Goal: Information Seeking & Learning: Learn about a topic

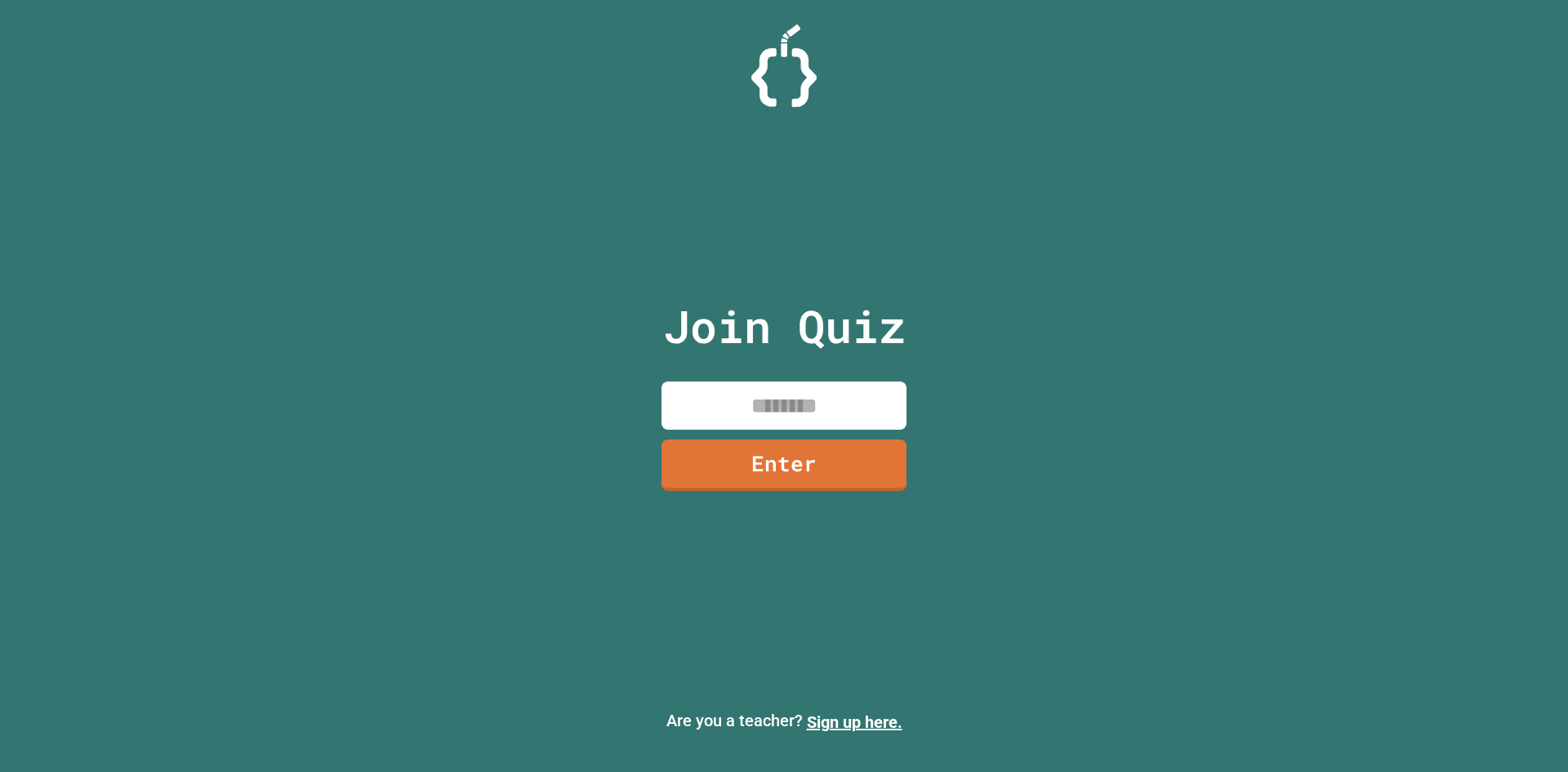
click at [853, 401] on input at bounding box center [784, 405] width 245 height 48
type input "********"
click at [726, 465] on link "Enter" at bounding box center [784, 463] width 245 height 54
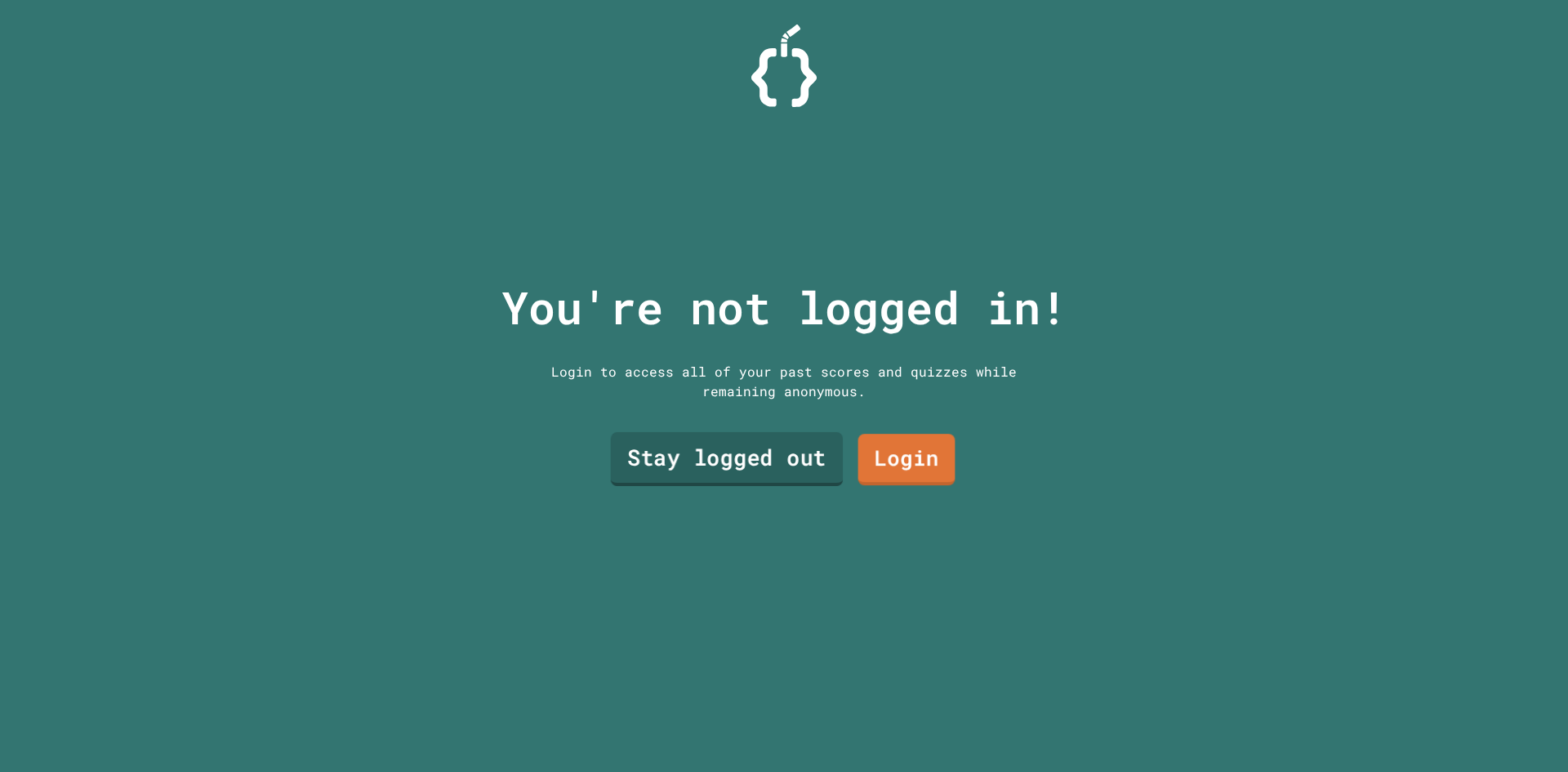
click at [749, 468] on link "Stay logged out" at bounding box center [727, 458] width 232 height 54
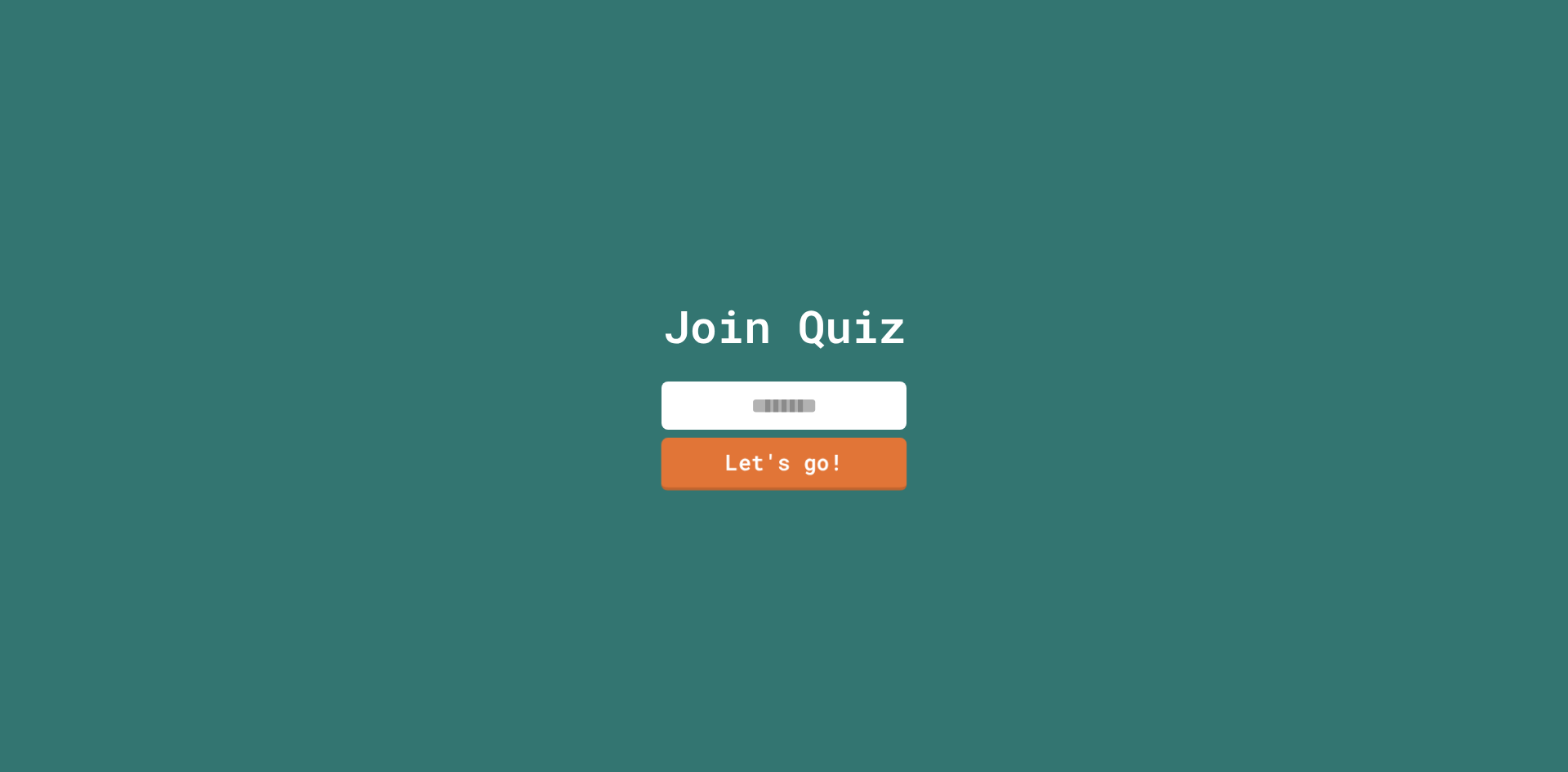
drag, startPoint x: 752, startPoint y: 393, endPoint x: 738, endPoint y: 400, distance: 15.7
click at [738, 400] on input at bounding box center [784, 405] width 245 height 48
type input "*"
type input "******"
click at [782, 472] on link "Let's go!" at bounding box center [784, 464] width 246 height 53
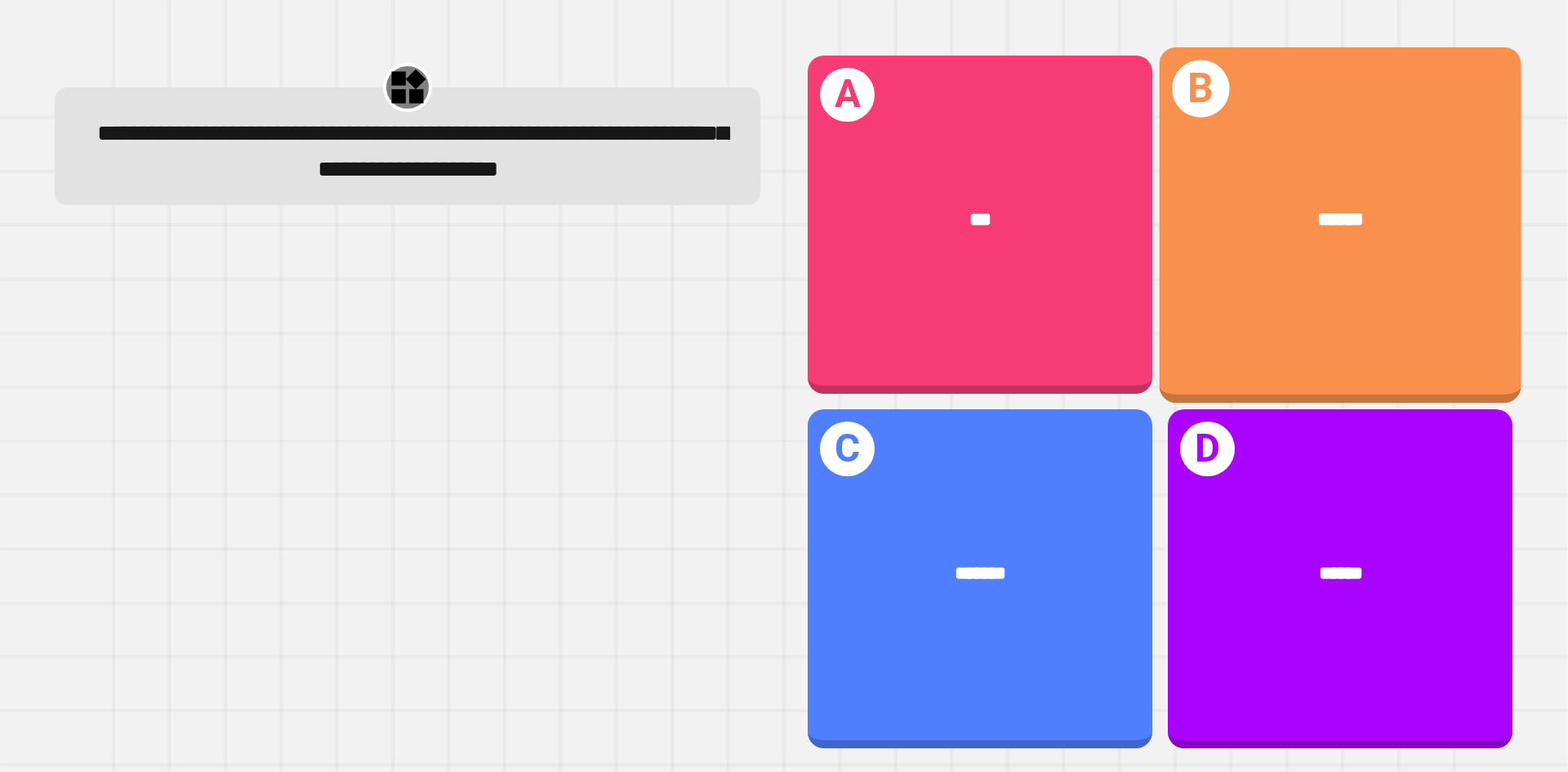
click at [1270, 198] on div "******" at bounding box center [1340, 219] width 362 height 109
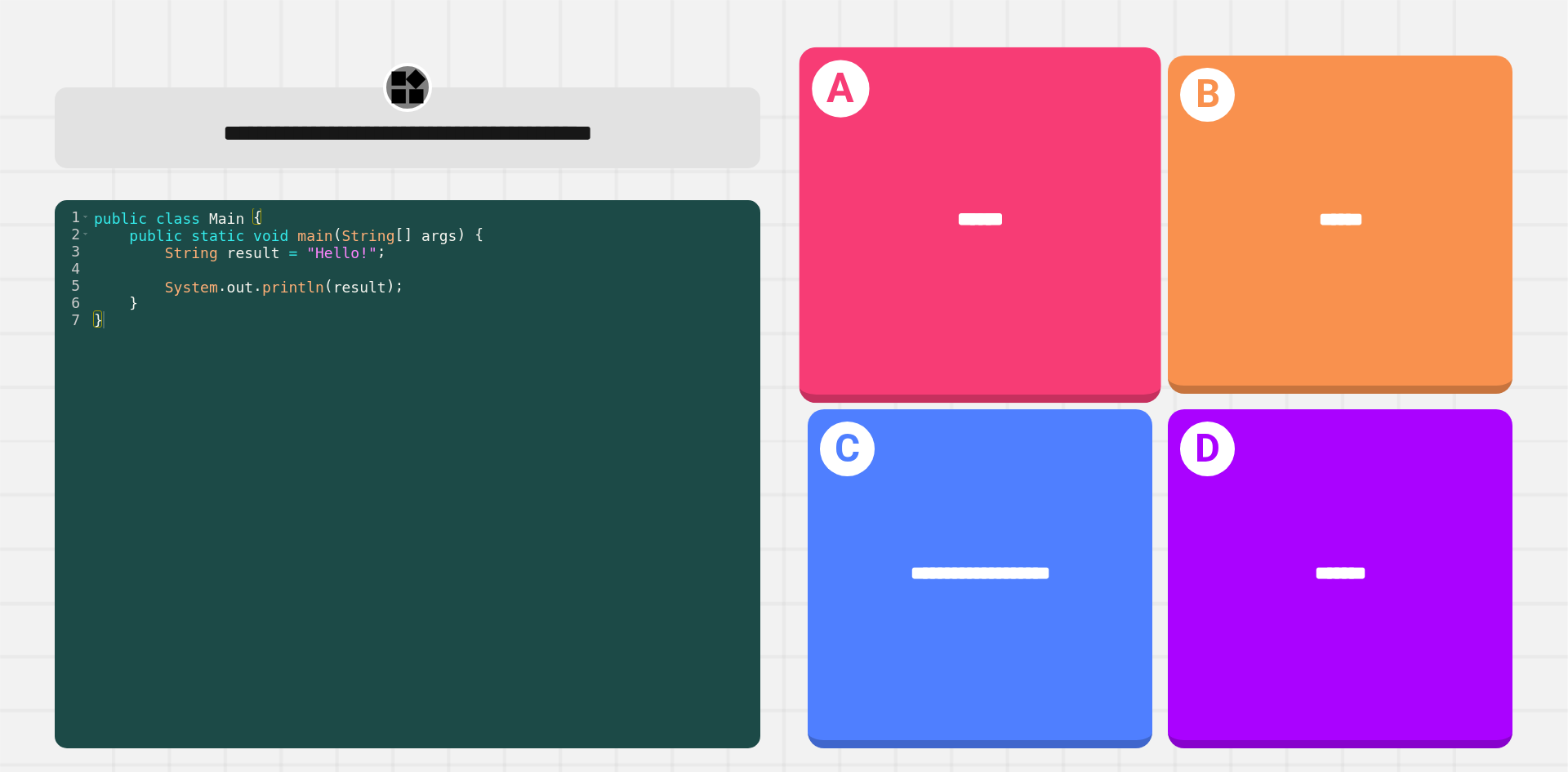
click at [1040, 186] on div "******" at bounding box center [980, 219] width 362 height 109
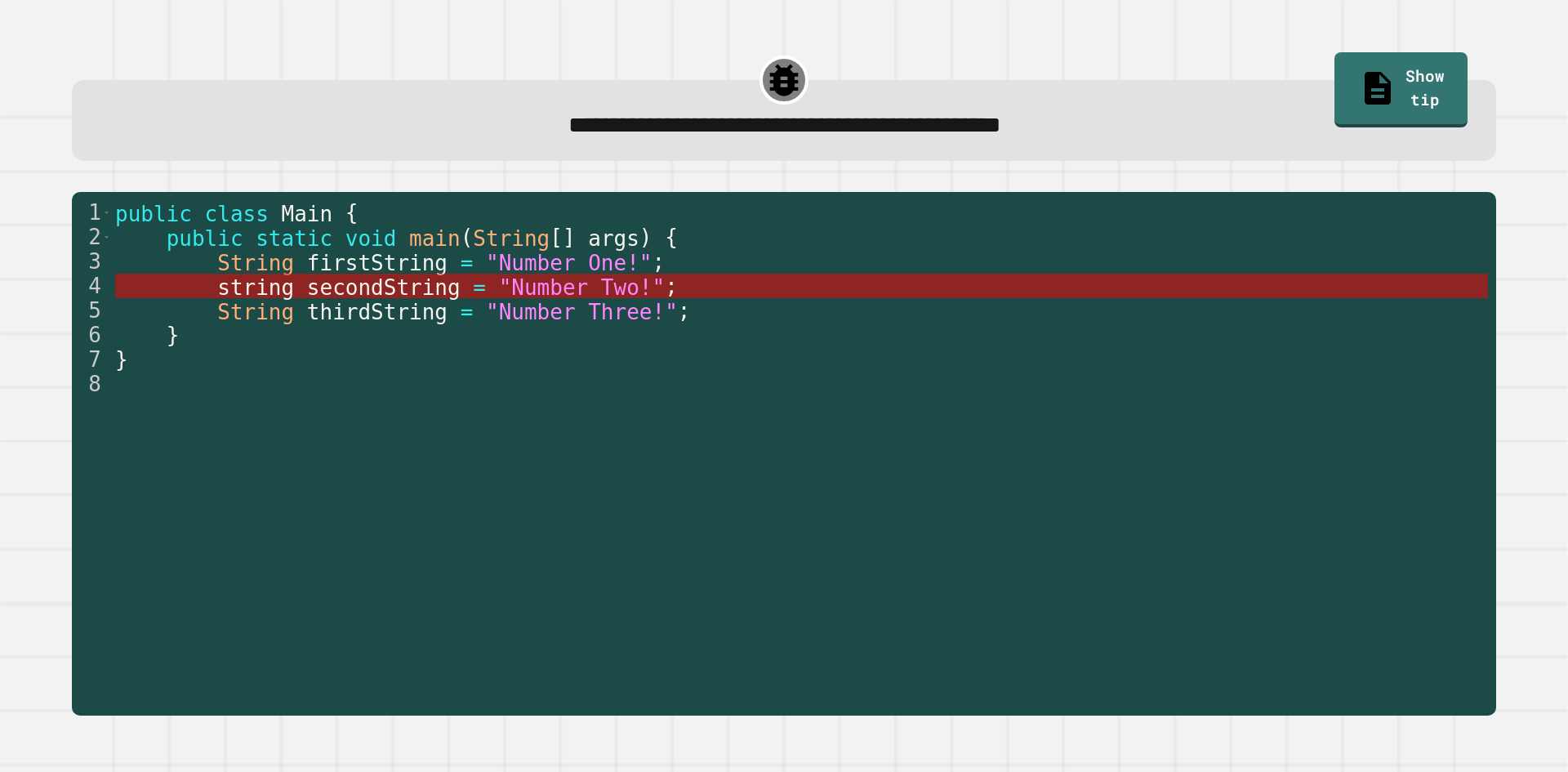
click at [502, 289] on span ""Number Two!"" at bounding box center [581, 288] width 166 height 24
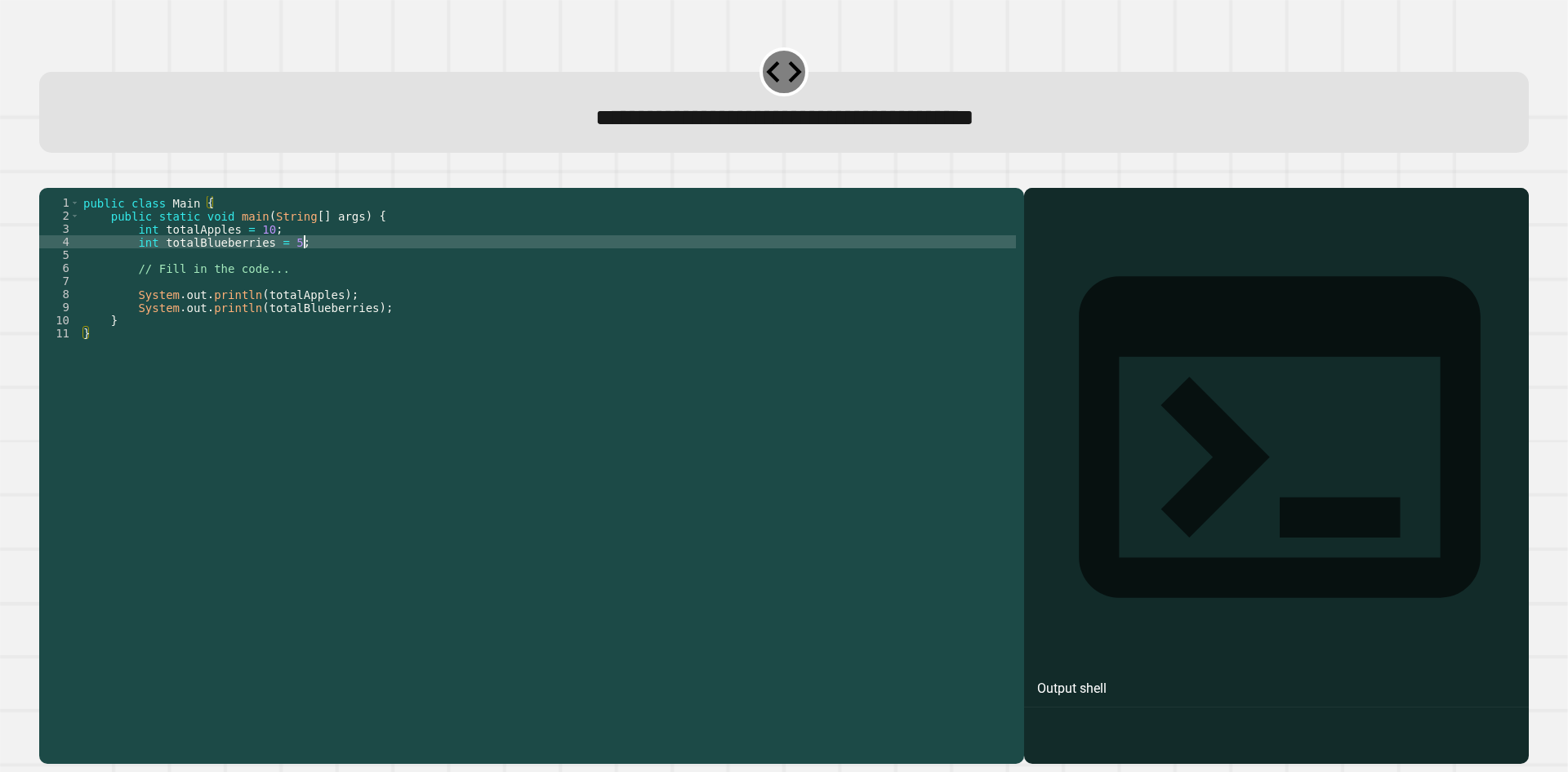
click at [304, 266] on div "public class Main { public static void main ( String [ ] args ) { int totalAppl…" at bounding box center [547, 457] width 936 height 523
type textarea "**********"
click at [63, 187] on icon "button" at bounding box center [58, 184] width 9 height 11
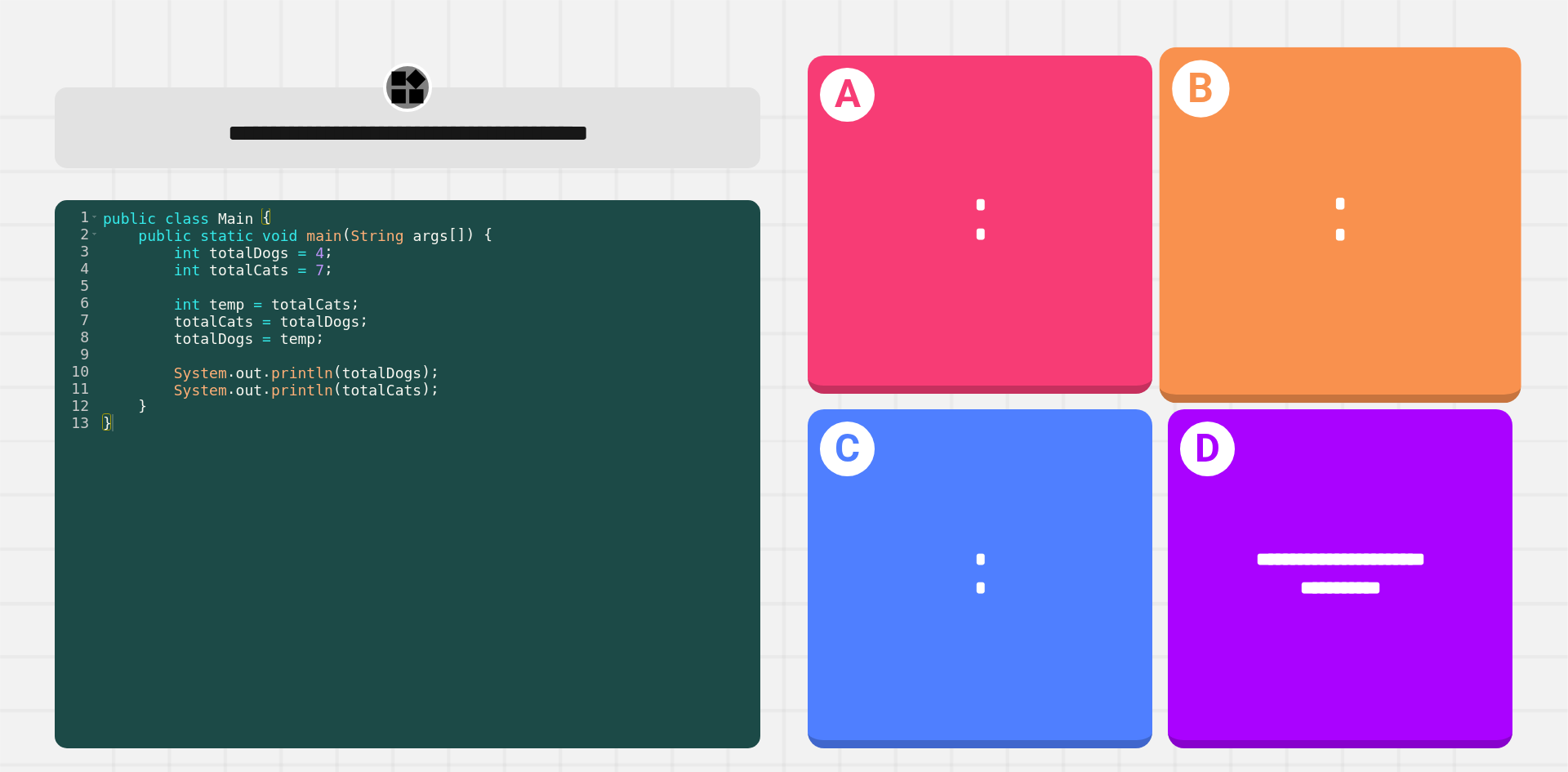
click at [1269, 295] on div "B * *" at bounding box center [1340, 224] width 362 height 355
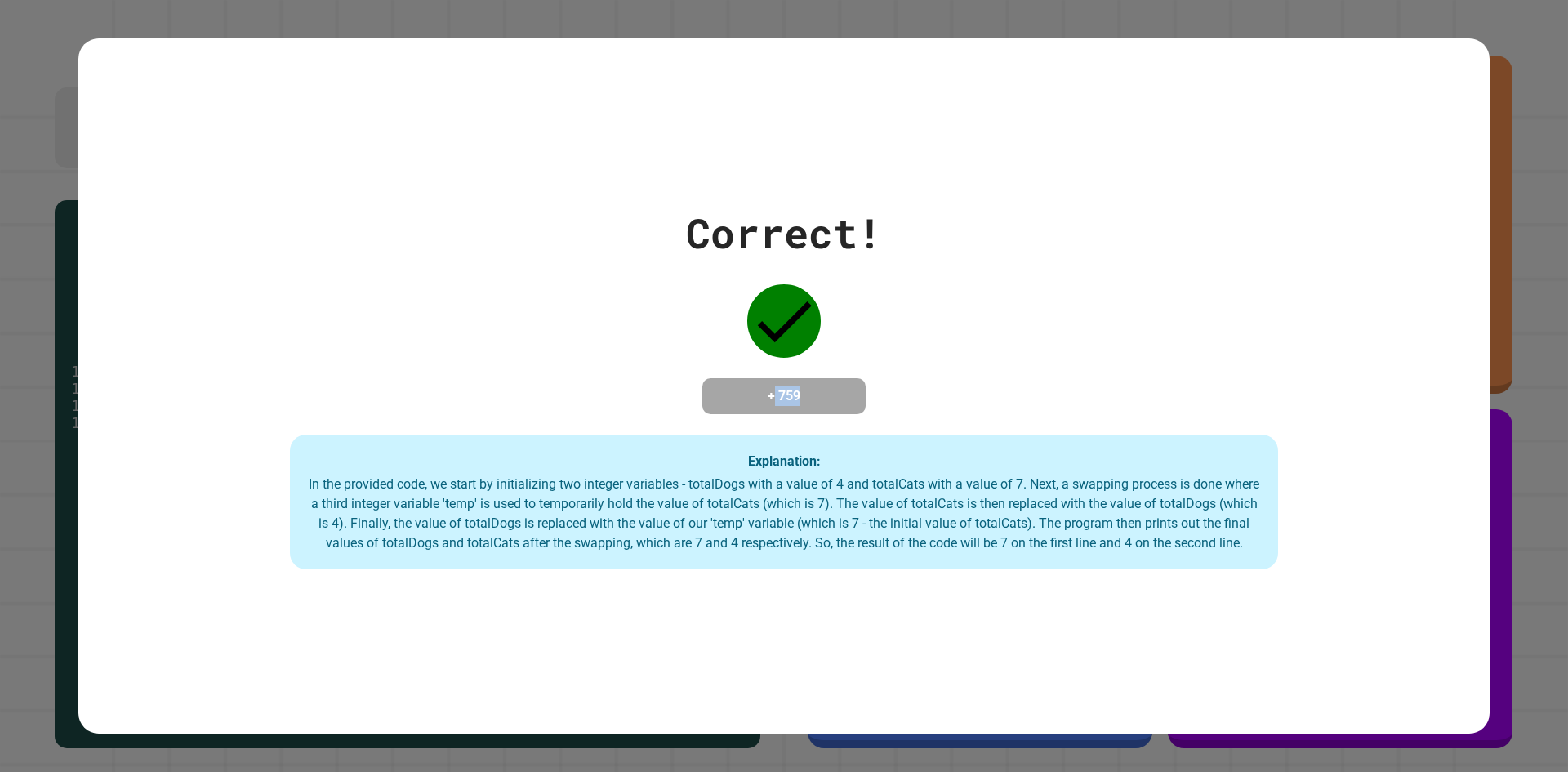
drag, startPoint x: 761, startPoint y: 382, endPoint x: 865, endPoint y: 408, distance: 107.2
click at [865, 408] on div "Correct! + 759 Explanation: In the provided code, we start by initializing two …" at bounding box center [784, 386] width 1411 height 368
click at [895, 407] on div "Correct! + 759 Explanation: In the provided code, we start by initializing two …" at bounding box center [784, 386] width 1411 height 368
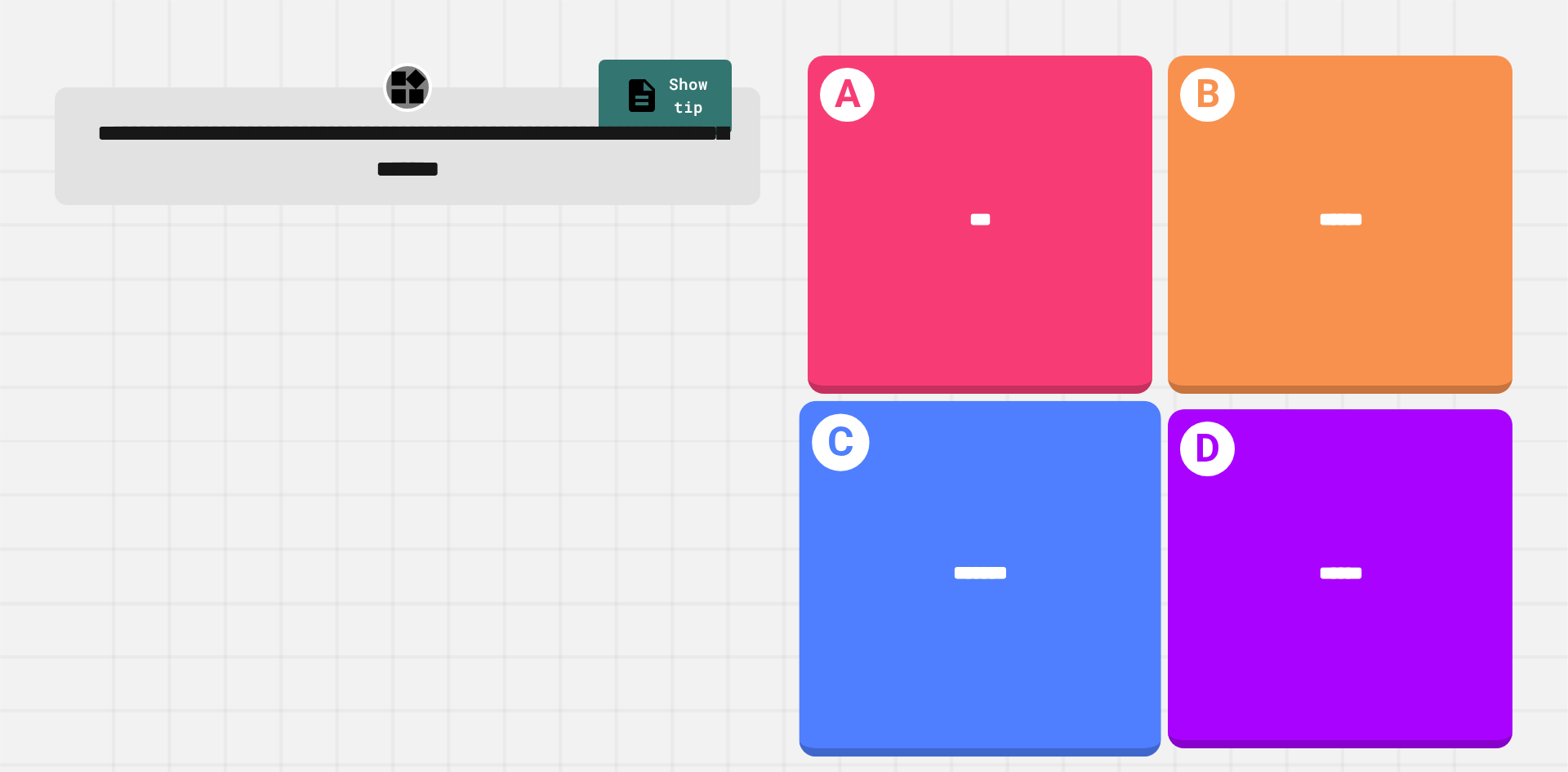
click at [1036, 453] on div "C *******" at bounding box center [980, 578] width 362 height 355
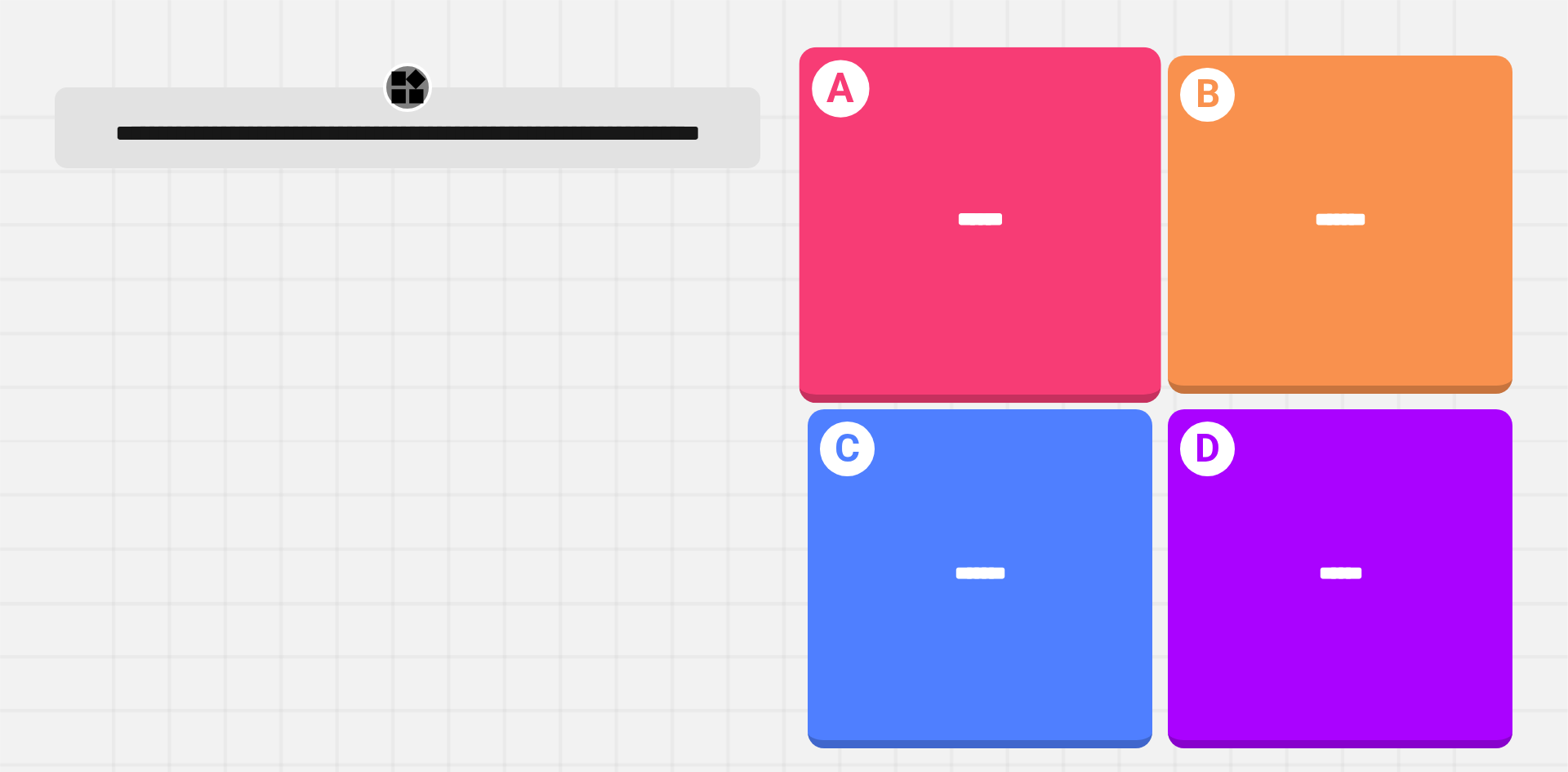
click at [833, 276] on div "A ******" at bounding box center [980, 224] width 362 height 355
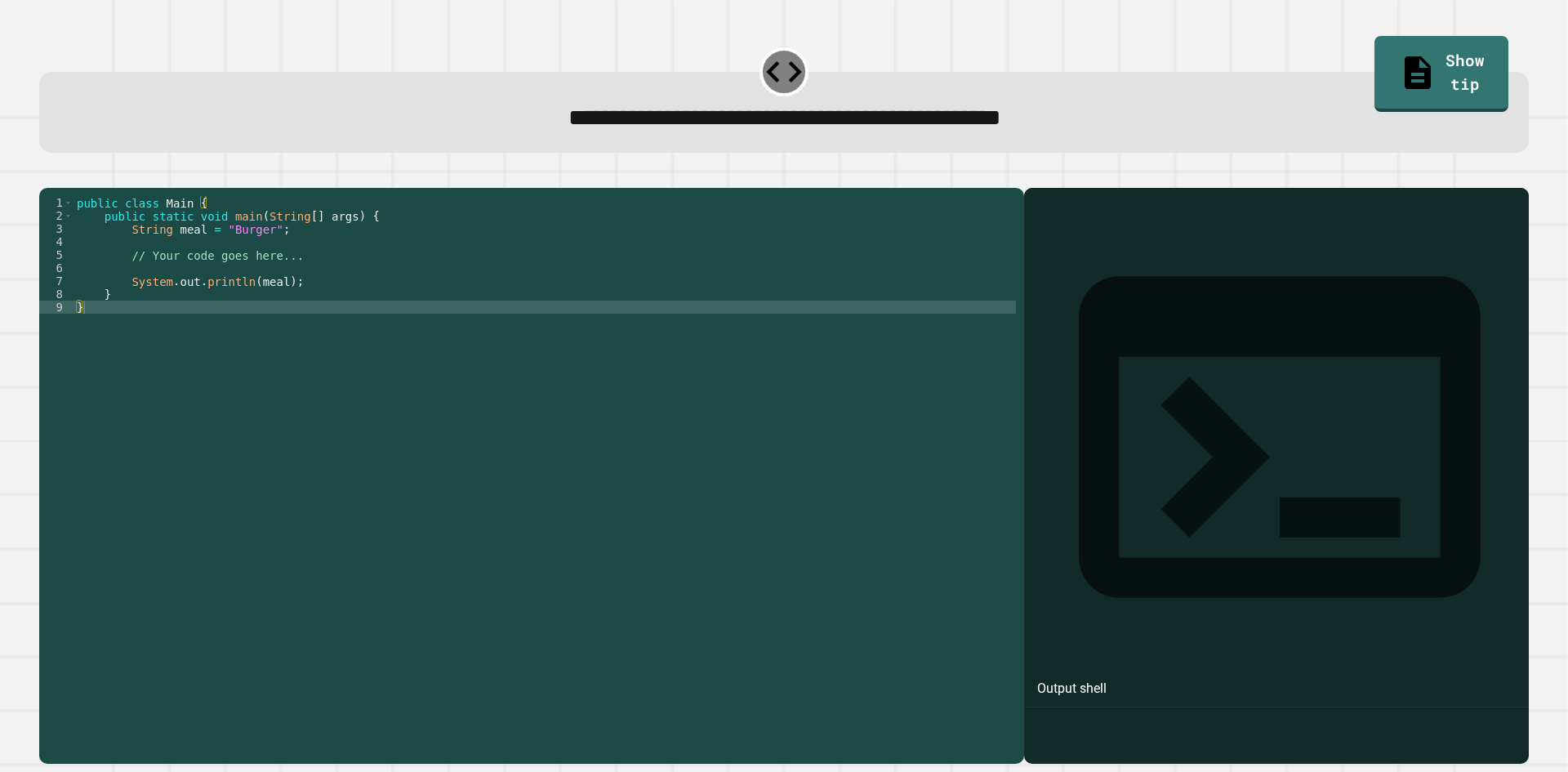
click at [261, 253] on div "public class Main { public static void main ( String [ ] args ) { String meal =…" at bounding box center [545, 457] width 942 height 523
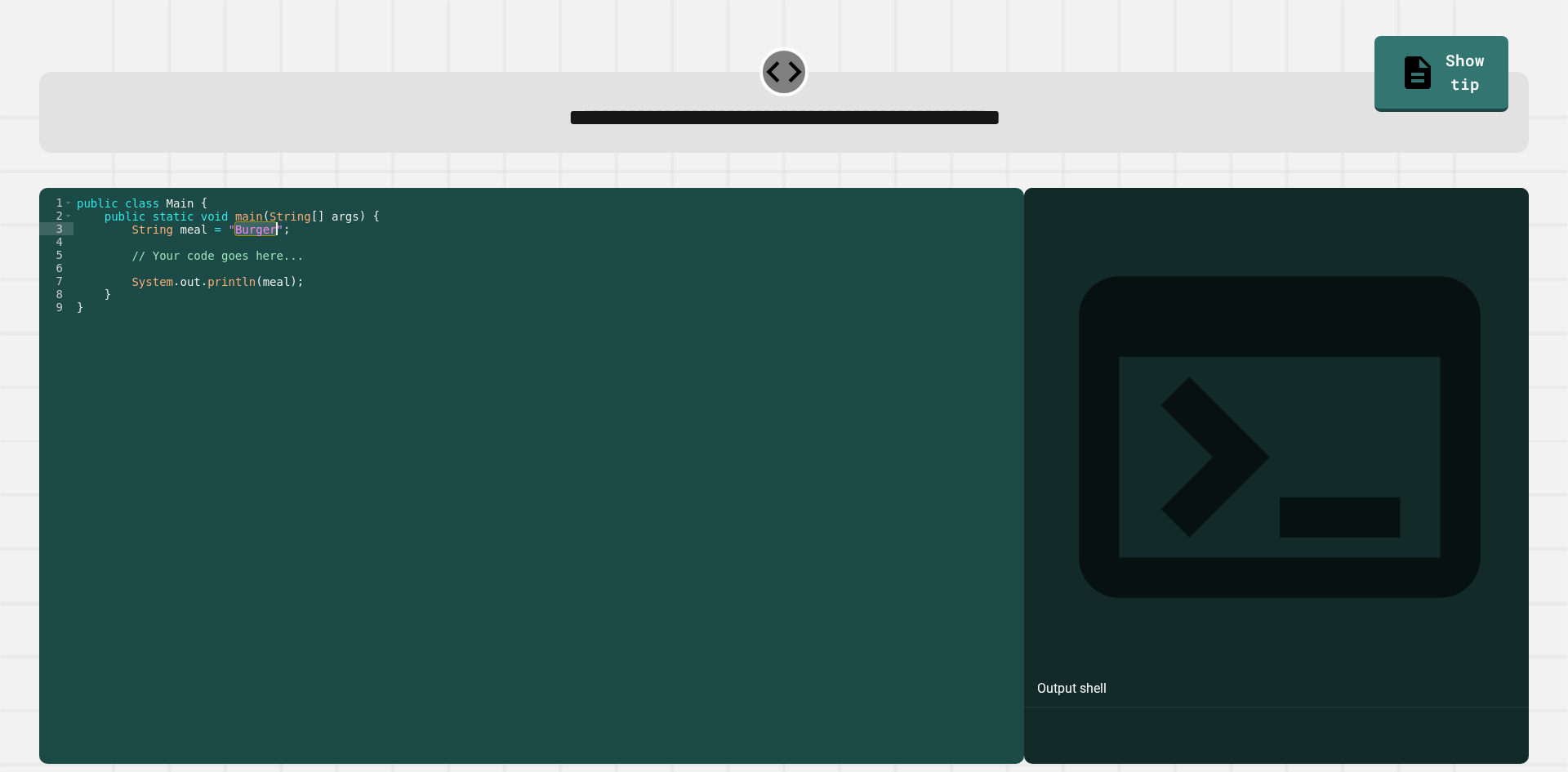
click at [261, 253] on div "public class Main { public static void main ( String [ ] args ) { String meal =…" at bounding box center [545, 457] width 942 height 523
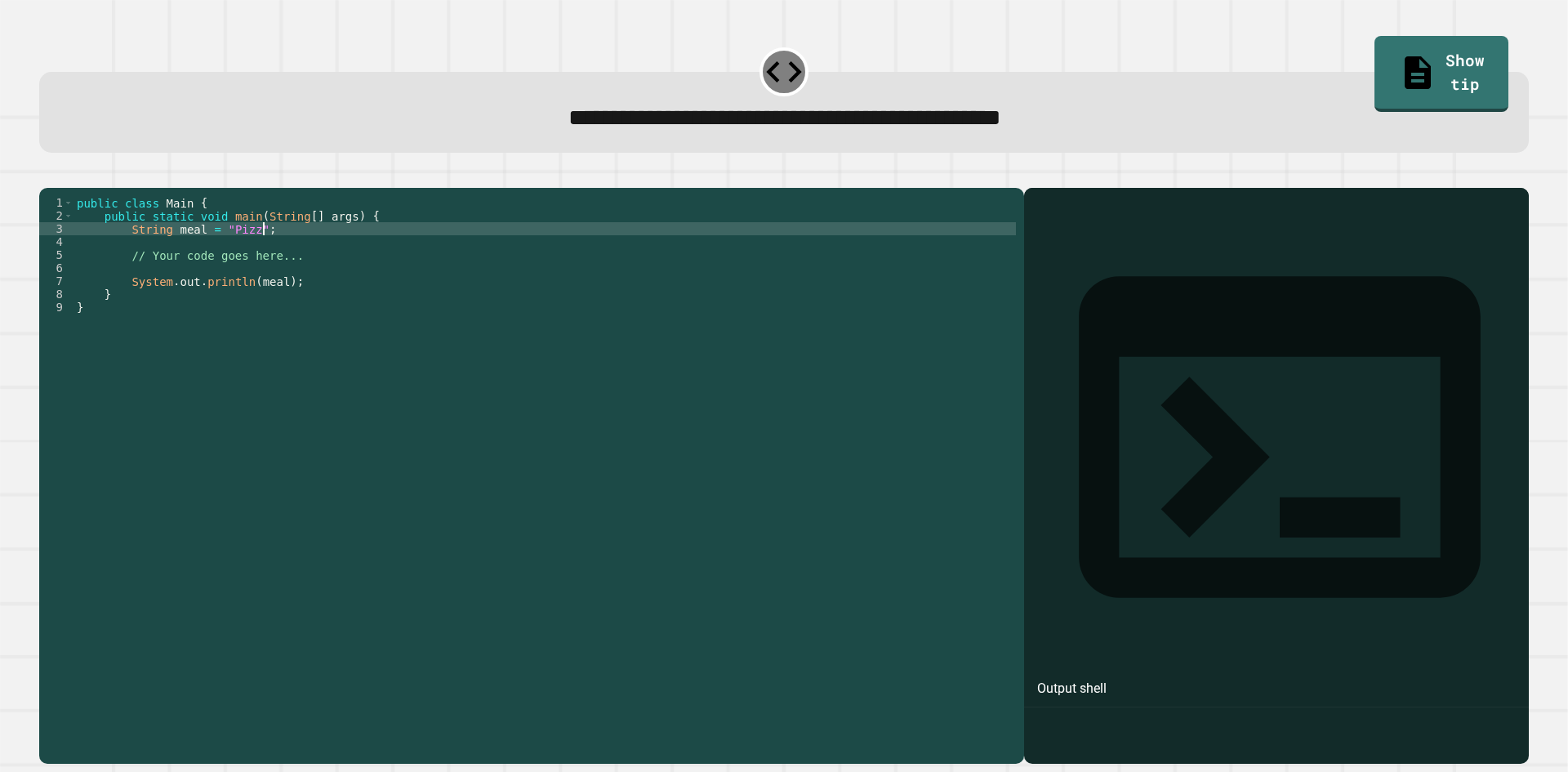
scroll to position [0, 13]
type textarea "**********"
click at [47, 175] on icon "button" at bounding box center [47, 175] width 0 height 0
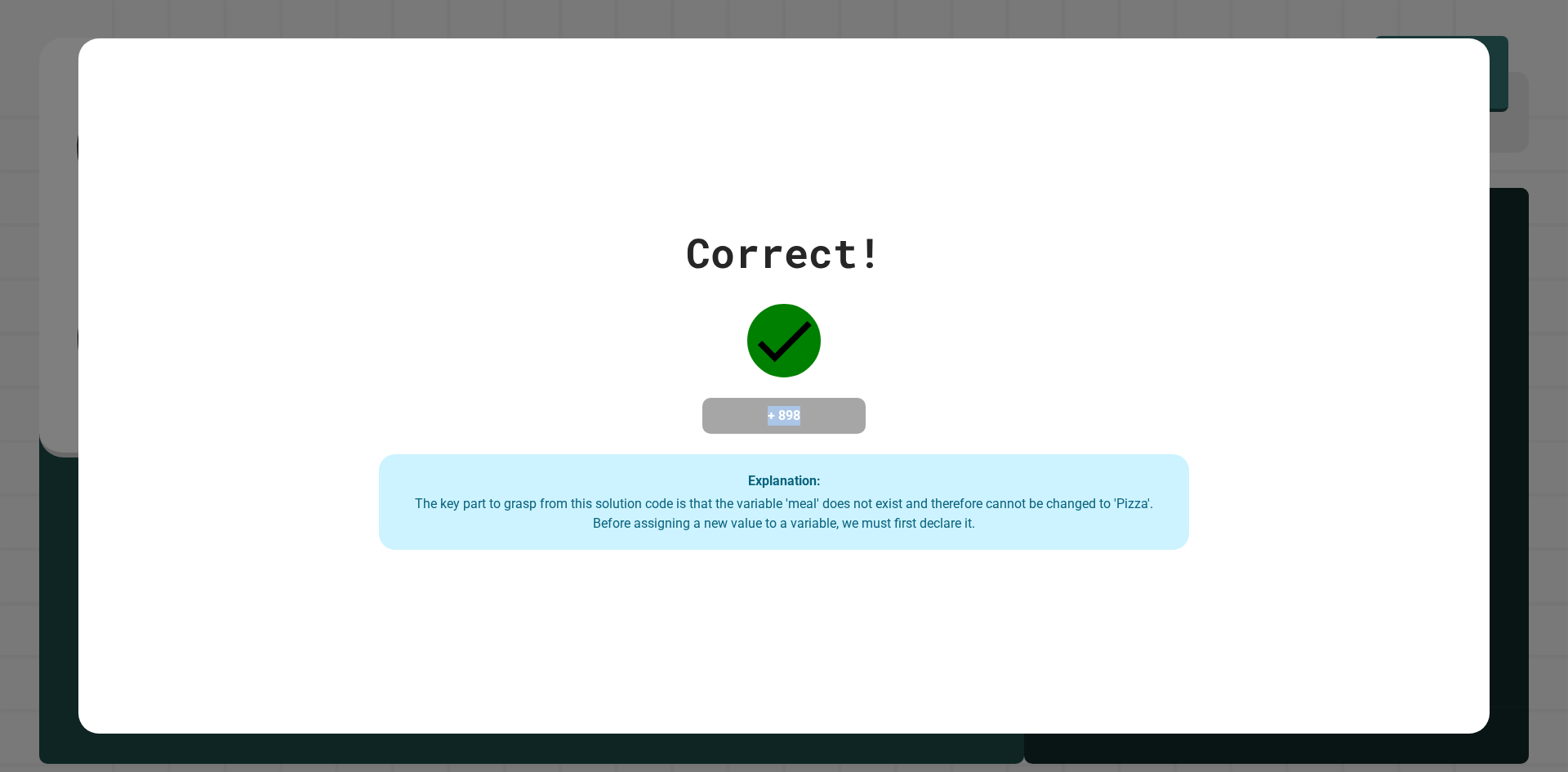
drag, startPoint x: 732, startPoint y: 400, endPoint x: 896, endPoint y: 415, distance: 164.7
click at [896, 415] on div "Correct! + 898 Explanation: The key part to grasp from this solution code is th…" at bounding box center [784, 386] width 1157 height 328
drag, startPoint x: 721, startPoint y: 408, endPoint x: 881, endPoint y: 414, distance: 160.1
click at [881, 414] on div "Correct! + 898 Explanation: The key part to grasp from this solution code is th…" at bounding box center [784, 386] width 1157 height 328
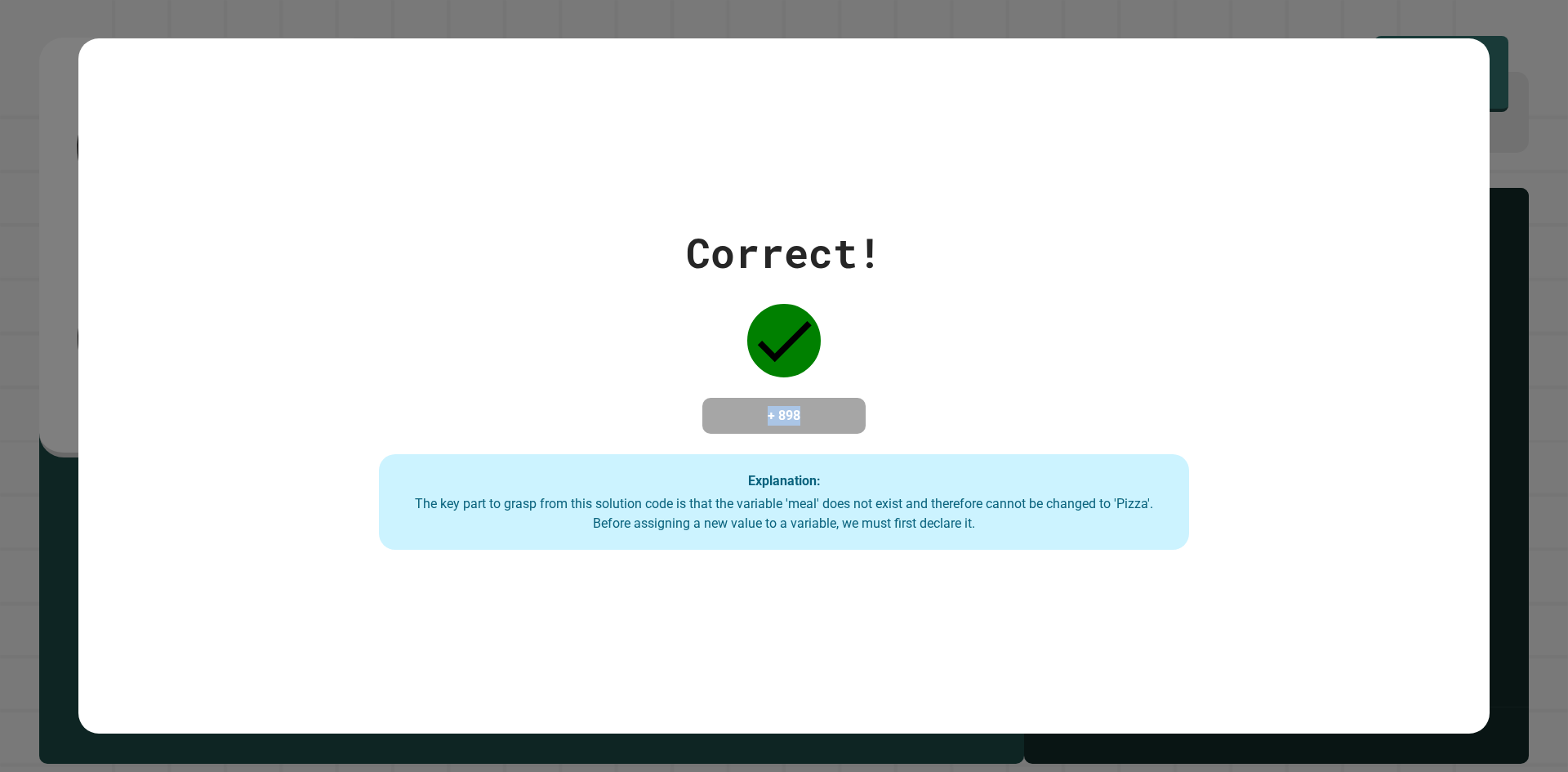
click at [871, 416] on div "Correct! + 898 Explanation: The key part to grasp from this solution code is th…" at bounding box center [784, 386] width 1157 height 328
drag, startPoint x: 760, startPoint y: 418, endPoint x: 855, endPoint y: 406, distance: 95.8
click at [855, 406] on div "+ 898" at bounding box center [784, 416] width 164 height 36
click at [764, 418] on h4 "+ 898" at bounding box center [784, 416] width 131 height 20
drag, startPoint x: 738, startPoint y: 413, endPoint x: 1039, endPoint y: 415, distance: 301.0
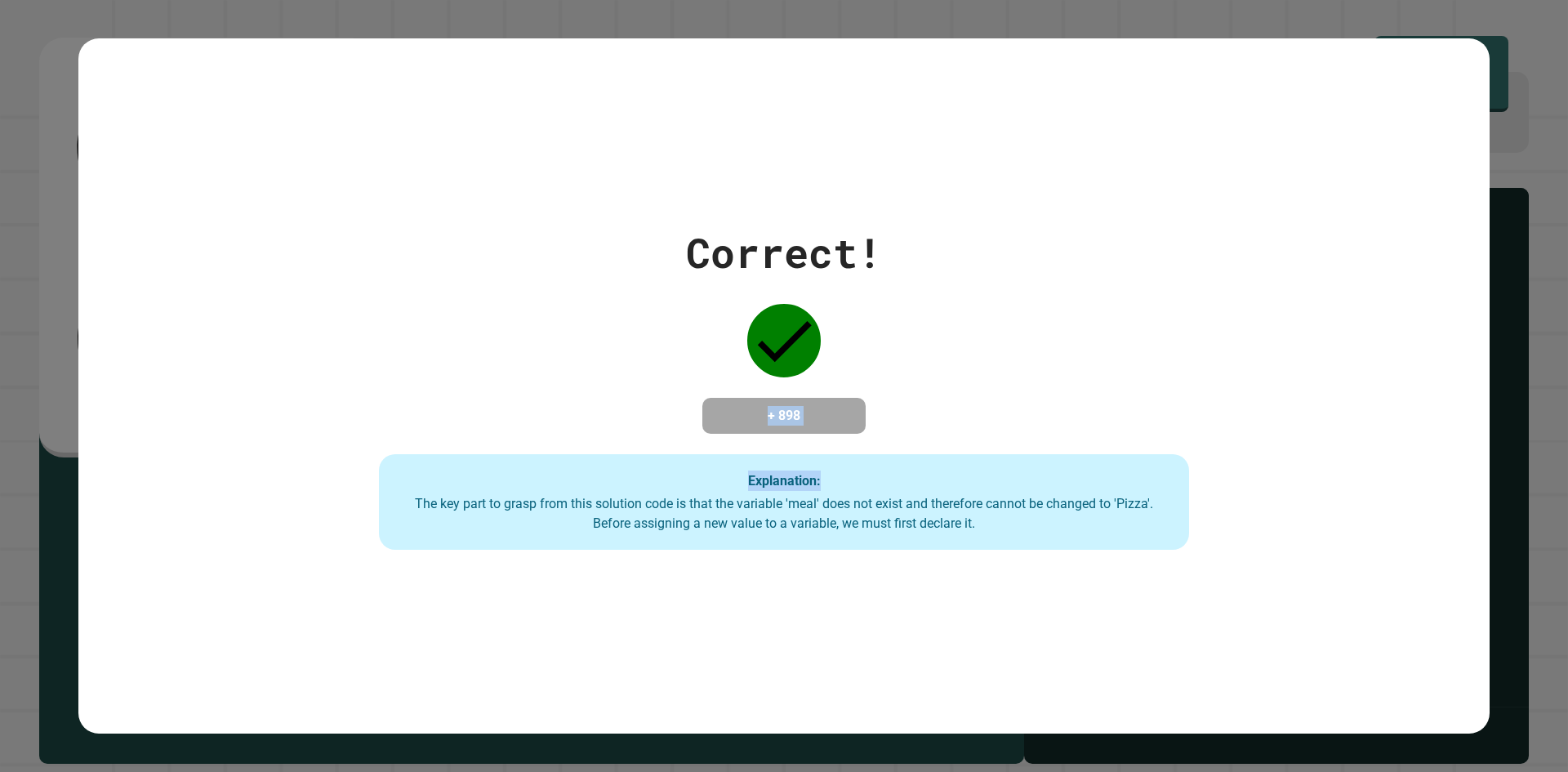
click at [1039, 415] on div "Correct! + 898 Explanation: The key part to grasp from this solution code is th…" at bounding box center [784, 386] width 1157 height 328
click at [936, 388] on div "Correct! + 898 Explanation: The key part to grasp from this solution code is th…" at bounding box center [784, 386] width 1157 height 328
drag, startPoint x: 730, startPoint y: 412, endPoint x: 958, endPoint y: 411, distance: 228.0
click at [956, 412] on div "Correct! + 898 Explanation: The key part to grasp from this solution code is th…" at bounding box center [784, 386] width 1157 height 328
click at [946, 402] on div "Correct! + 898 Explanation: The key part to grasp from this solution code is th…" at bounding box center [784, 386] width 1157 height 328
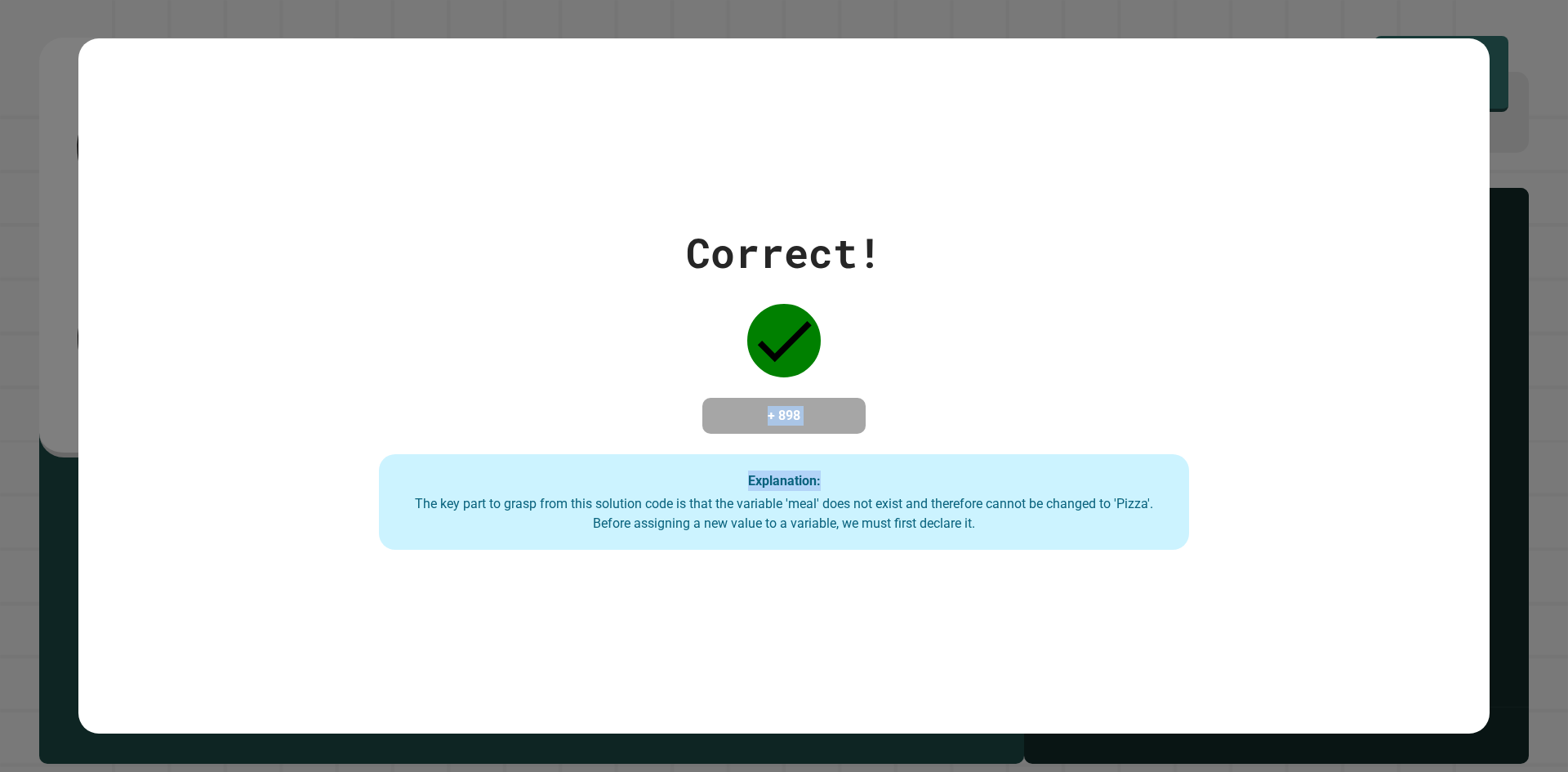
drag, startPoint x: 701, startPoint y: 415, endPoint x: 1137, endPoint y: 423, distance: 436.1
click at [1075, 420] on div "Correct! + 898 Explanation: The key part to grasp from this solution code is th…" at bounding box center [784, 386] width 1157 height 328
click at [1014, 376] on div "Correct! + 898 Explanation: The key part to grasp from this solution code is th…" at bounding box center [784, 386] width 1157 height 328
drag, startPoint x: 712, startPoint y: 400, endPoint x: 1567, endPoint y: 543, distance: 866.9
click at [1425, 526] on div "Correct! + 898 Explanation: The key part to grasp from this solution code is th…" at bounding box center [784, 386] width 1411 height 328
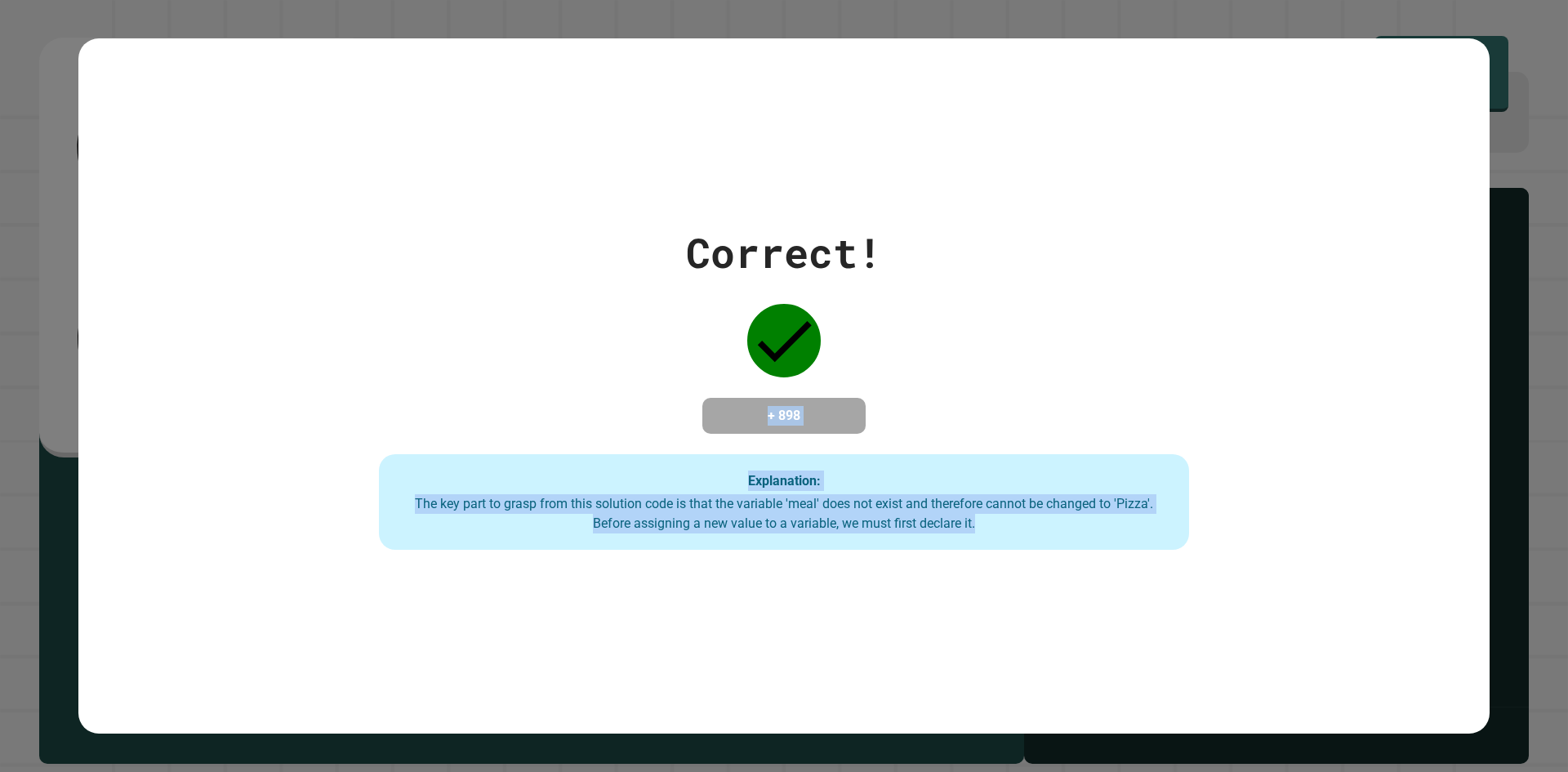
click at [962, 351] on div "Correct! + 898 Explanation: The key part to grasp from this solution code is th…" at bounding box center [784, 386] width 1157 height 328
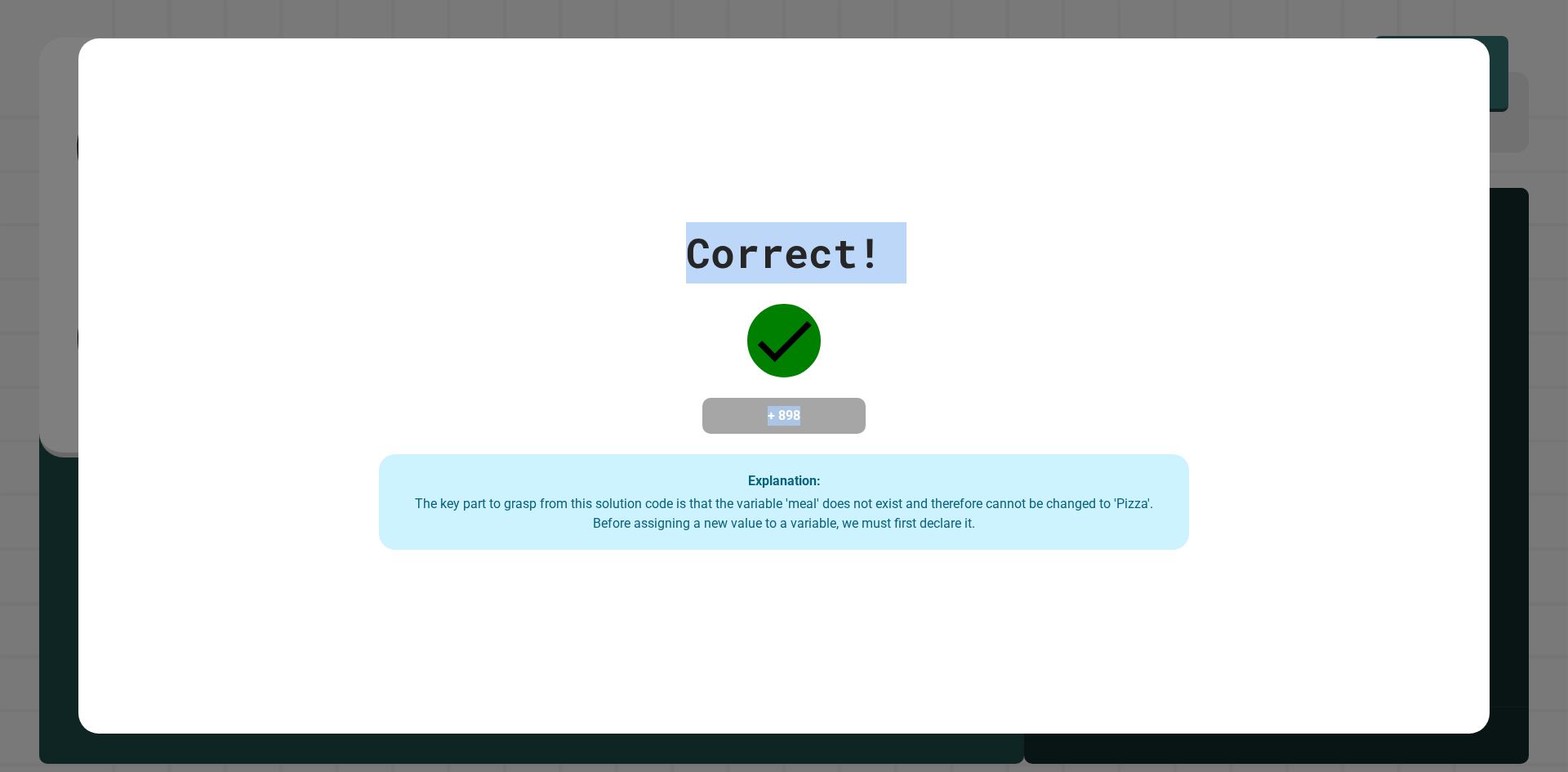
drag, startPoint x: 333, startPoint y: 208, endPoint x: 1248, endPoint y: 367, distance: 928.7
click at [1248, 367] on div "Correct! + 898 Explanation: The key part to grasp from this solution code is th…" at bounding box center [784, 386] width 1157 height 328
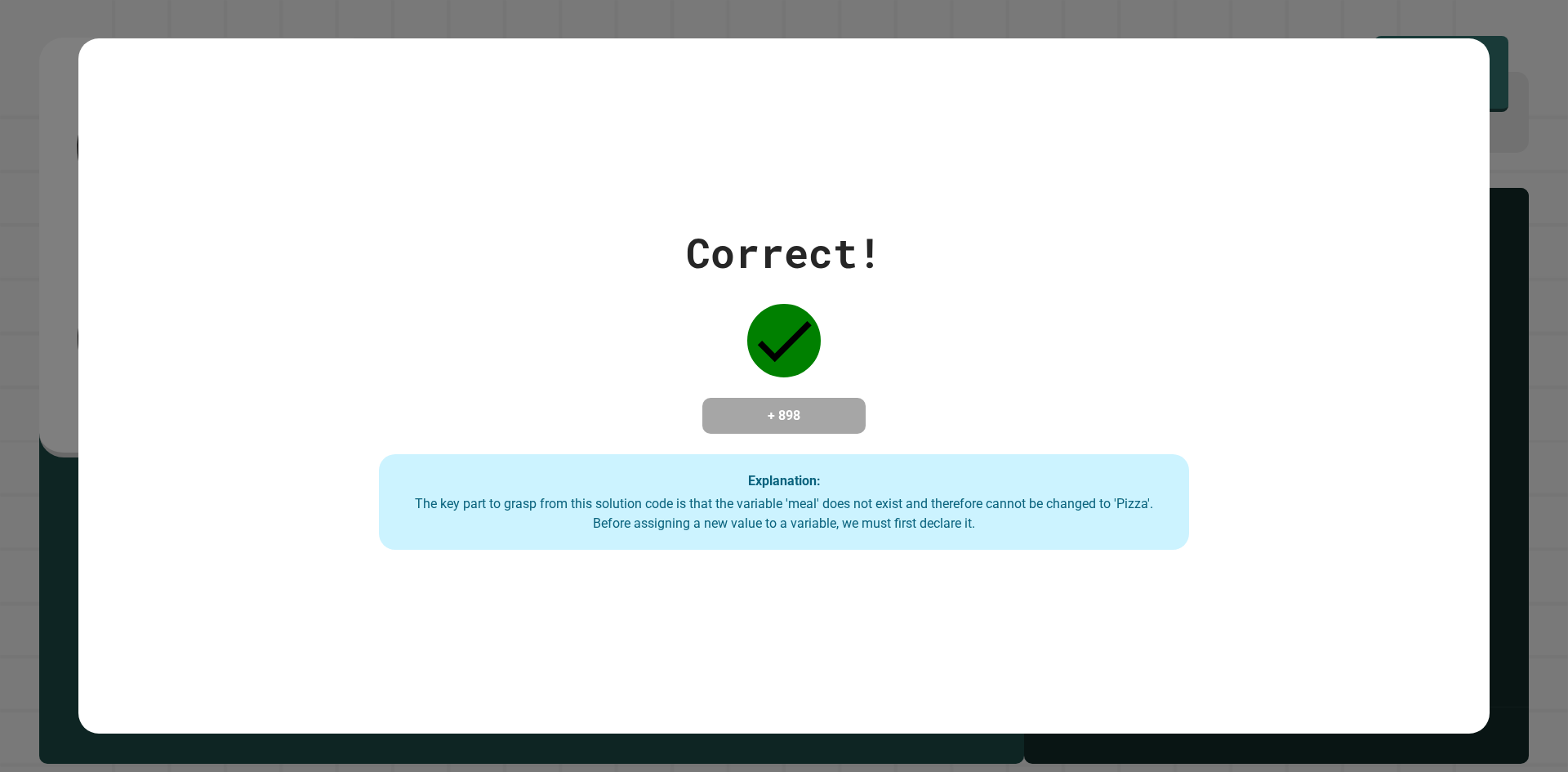
drag, startPoint x: 948, startPoint y: 347, endPoint x: 935, endPoint y: 349, distance: 13.2
click at [942, 348] on div "Correct! + 898 Explanation: The key part to grasp from this solution code is th…" at bounding box center [784, 386] width 1157 height 328
drag, startPoint x: 670, startPoint y: 251, endPoint x: 1070, endPoint y: 238, distance: 400.2
click at [1070, 238] on div "Correct! + 898 Explanation: The key part to grasp from this solution code is th…" at bounding box center [784, 386] width 1157 height 328
click at [1079, 229] on div "Correct! + 898 Explanation: The key part to grasp from this solution code is th…" at bounding box center [784, 386] width 1157 height 328
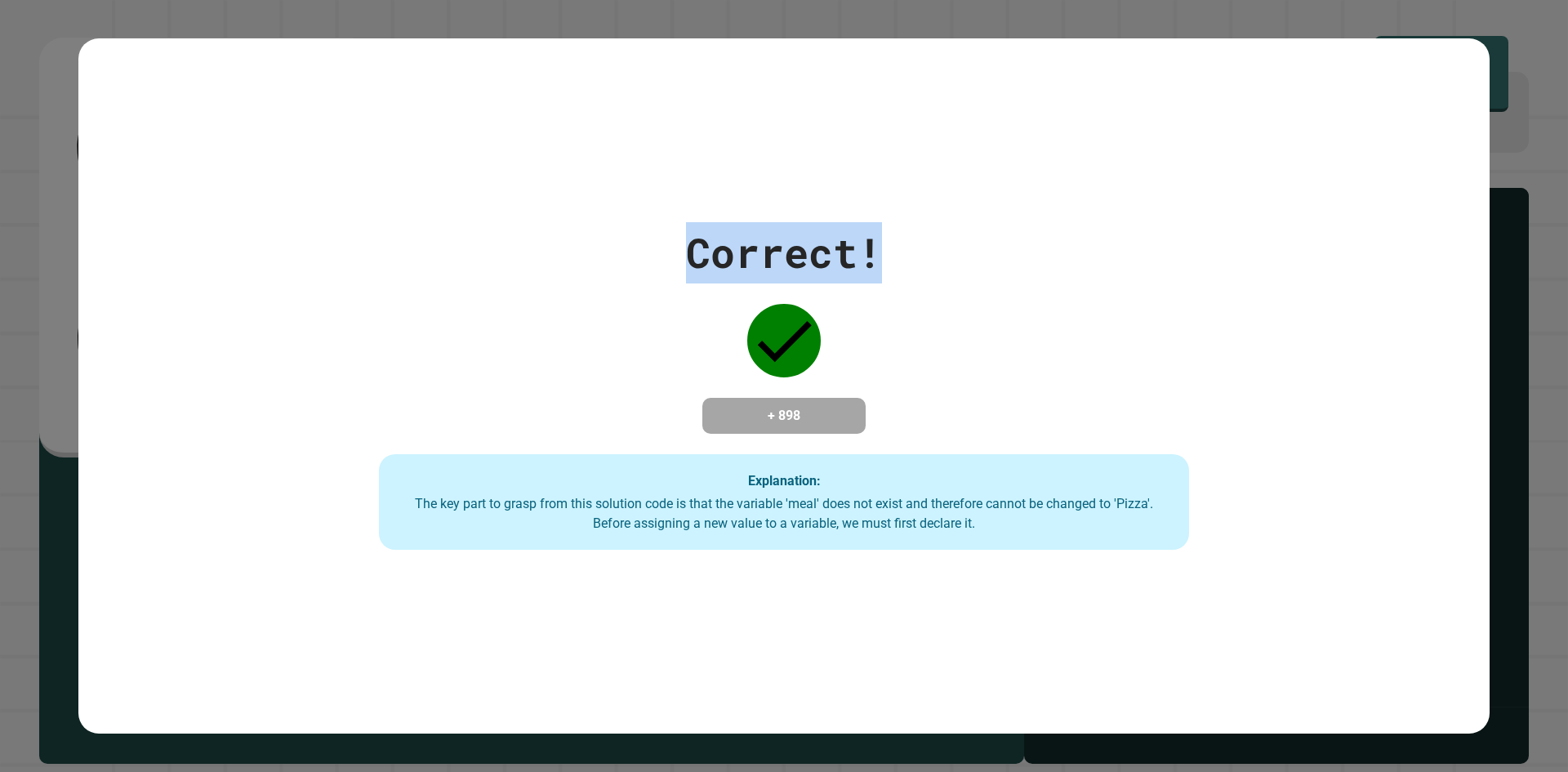
click at [803, 263] on div "Correct!" at bounding box center [784, 252] width 196 height 61
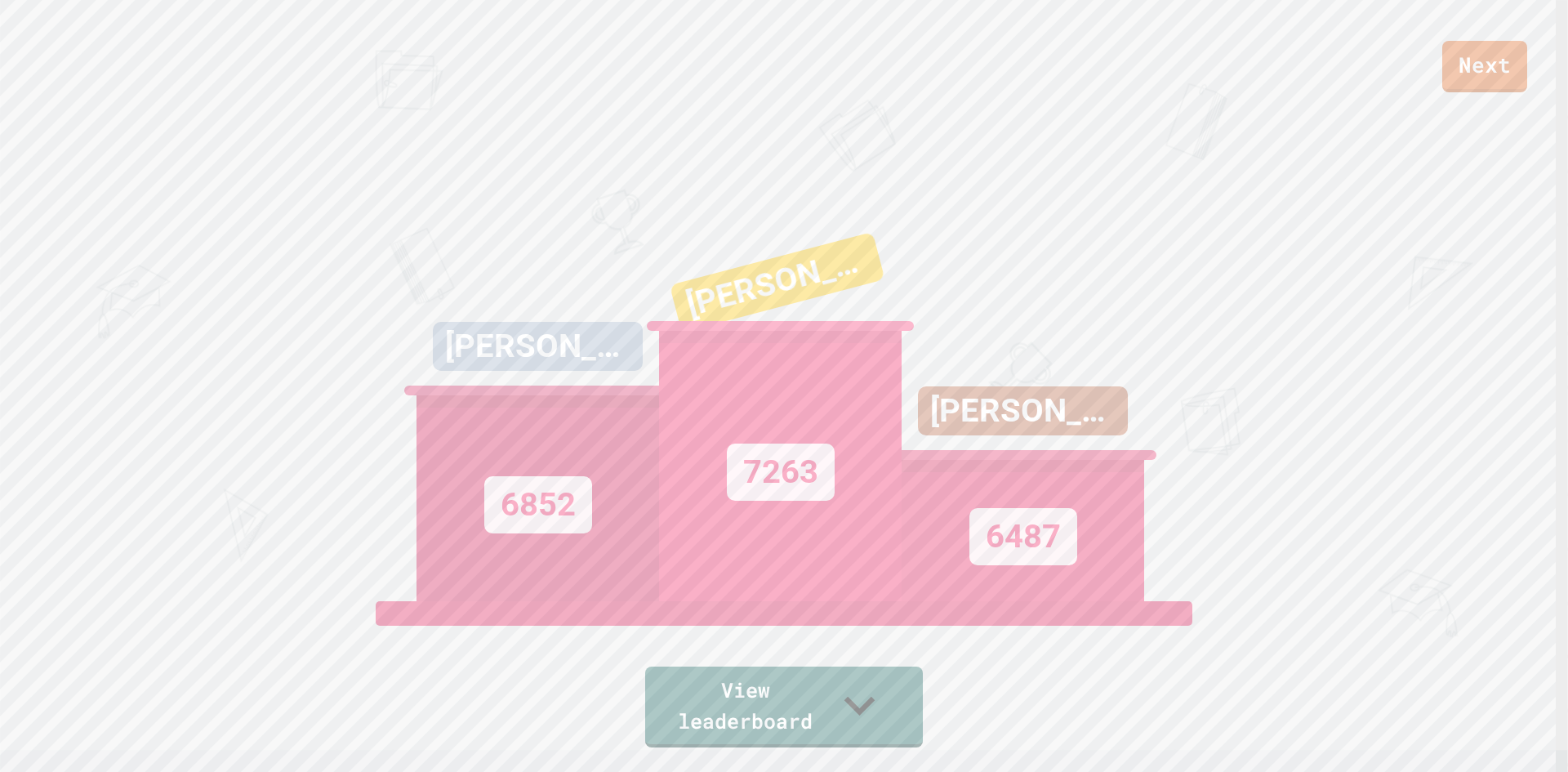
click at [701, 487] on div "7263" at bounding box center [781, 465] width 243 height 270
click at [1473, 58] on link "Next" at bounding box center [1484, 64] width 84 height 54
